Goal: Transaction & Acquisition: Subscribe to service/newsletter

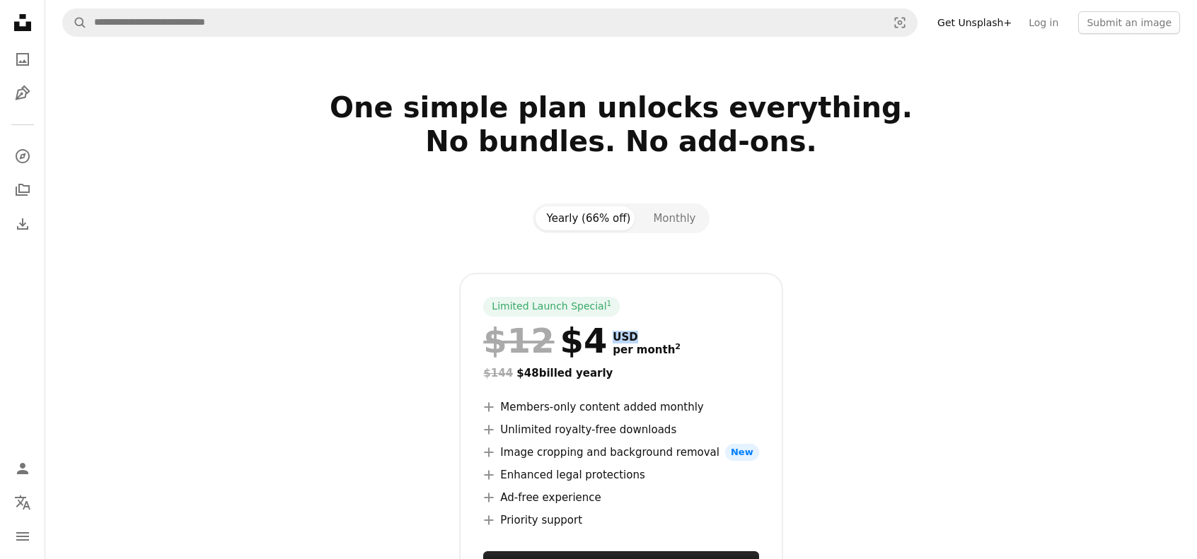
drag, startPoint x: 586, startPoint y: 340, endPoint x: 627, endPoint y: 339, distance: 41.0
click at [627, 339] on div "$12 $4 USD per month 2" at bounding box center [620, 341] width 275 height 37
drag, startPoint x: 563, startPoint y: 342, endPoint x: 600, endPoint y: 344, distance: 36.9
click at [600, 344] on div "$12 $4 USD per month 2" at bounding box center [620, 341] width 275 height 37
drag, startPoint x: 679, startPoint y: 226, endPoint x: 672, endPoint y: 223, distance: 7.6
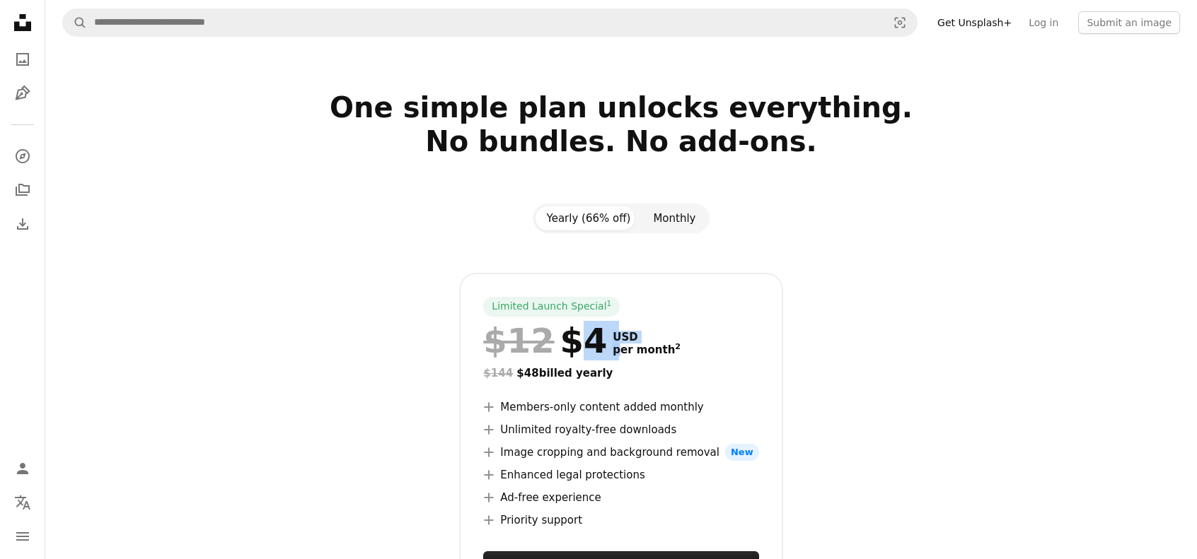
click at [676, 226] on button "Monthly" at bounding box center [674, 219] width 65 height 24
click at [596, 211] on button "Yearly (66% off)" at bounding box center [588, 219] width 107 height 24
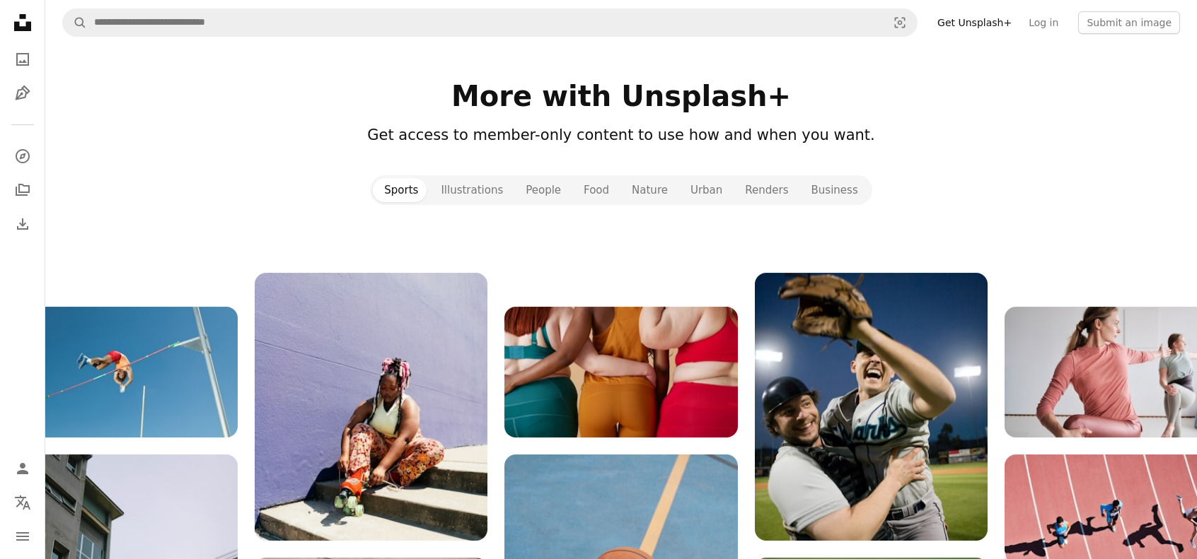
scroll to position [1415, 0]
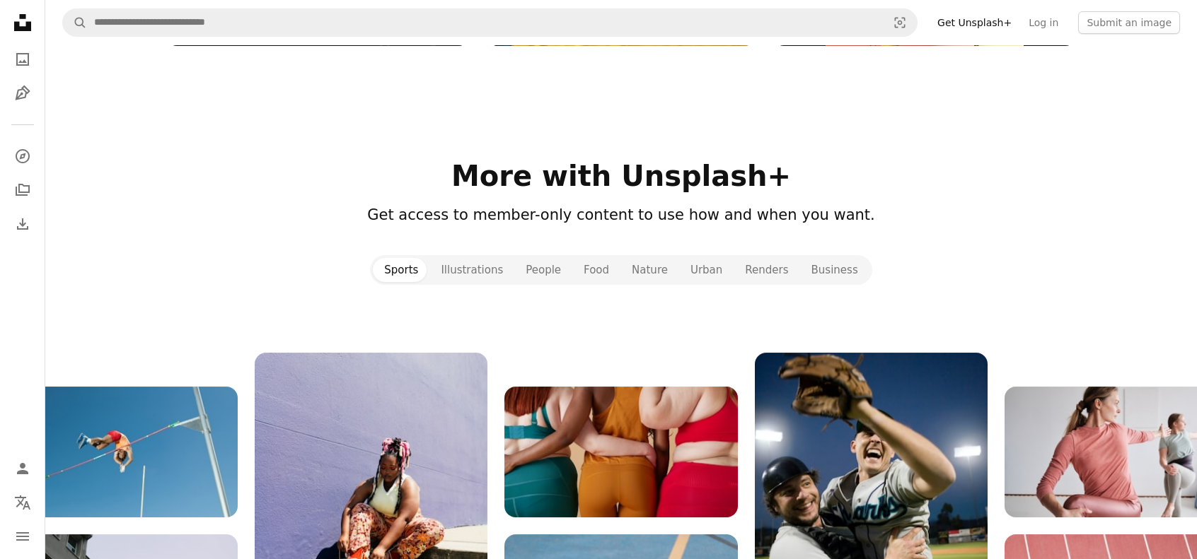
click at [450, 291] on div at bounding box center [620, 319] width 1151 height 68
click at [480, 260] on button "Illustrations" at bounding box center [471, 270] width 85 height 24
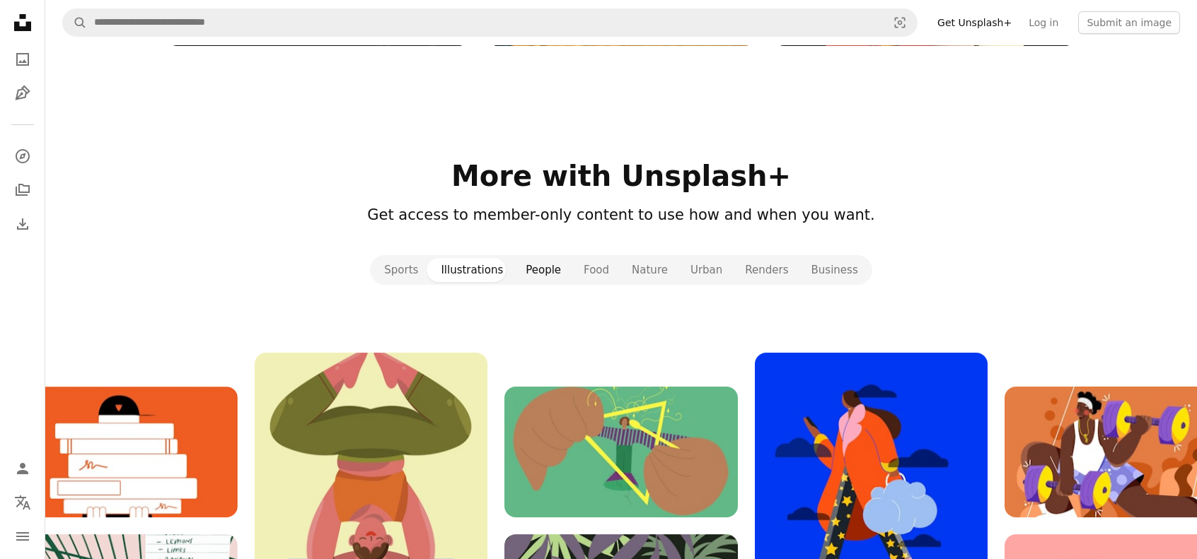
click at [566, 281] on button "People" at bounding box center [543, 270] width 58 height 24
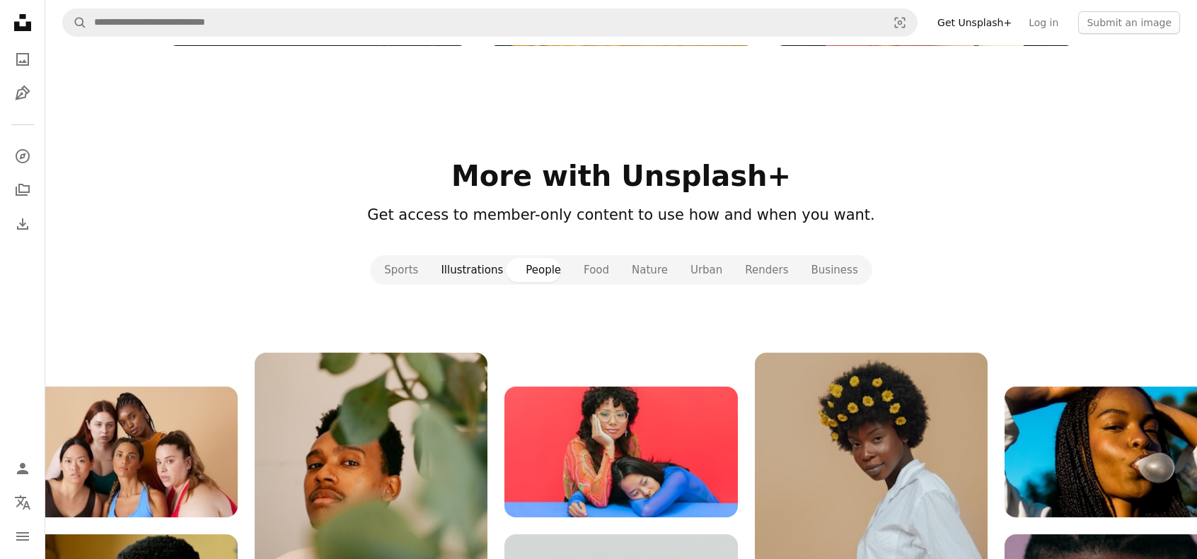
click at [471, 269] on button "Illustrations" at bounding box center [471, 270] width 85 height 24
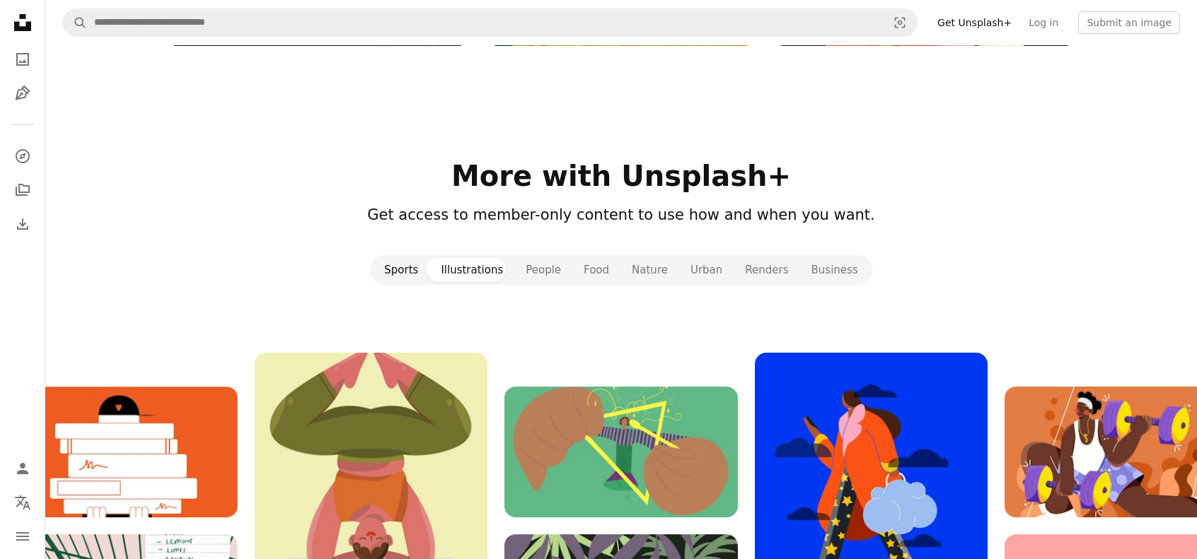
click at [399, 281] on button "Sports" at bounding box center [401, 270] width 57 height 24
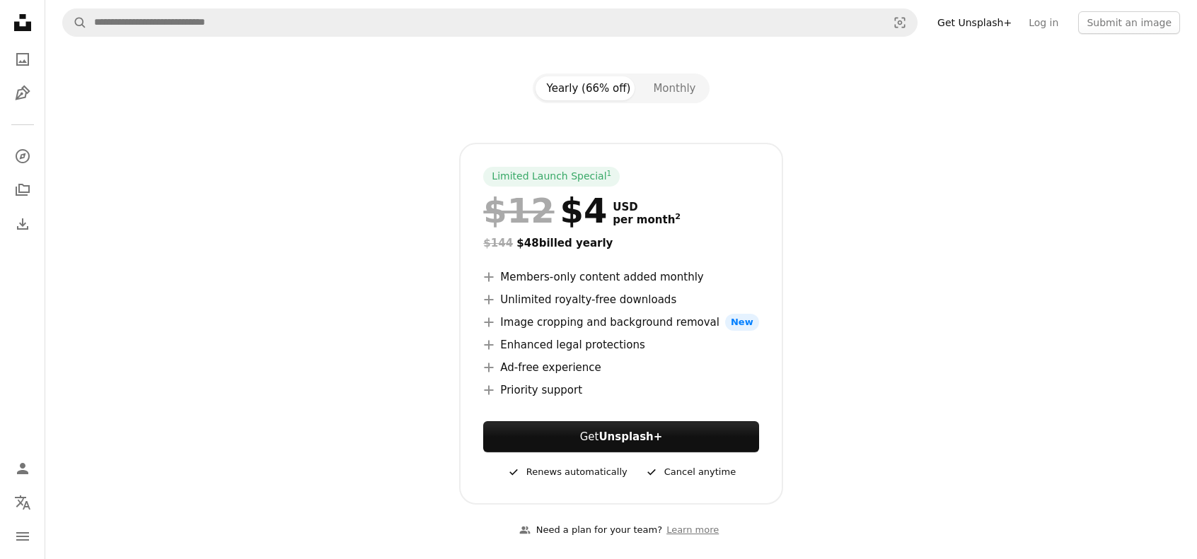
scroll to position [117, 0]
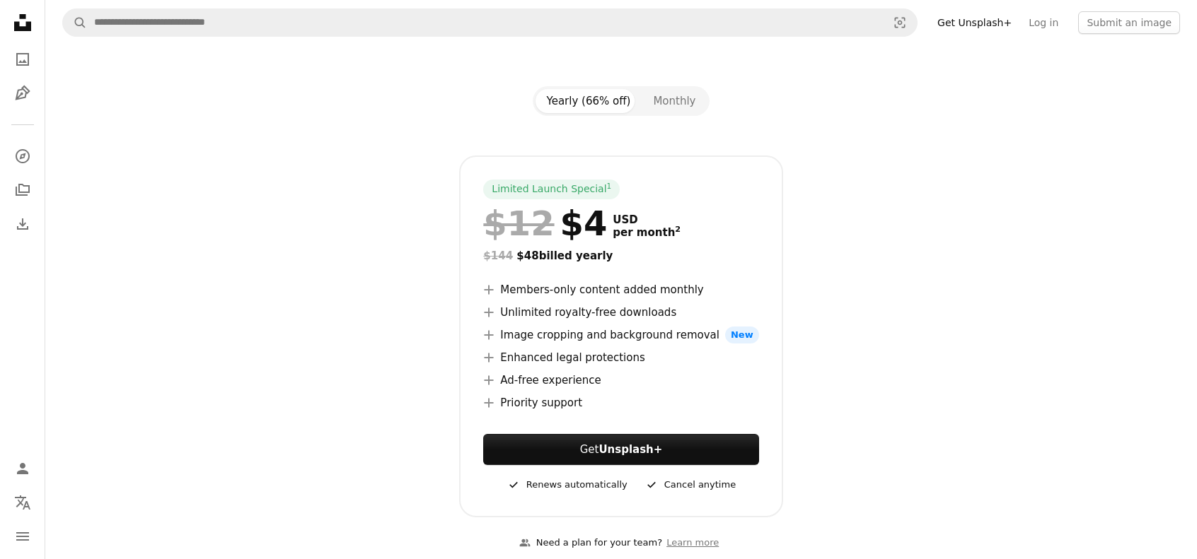
click at [843, 238] on div "Limited Launch Special 1 $12 $4 USD per month 2 $144 $48 billed yearly A plus s…" at bounding box center [621, 337] width 911 height 362
drag, startPoint x: 566, startPoint y: 237, endPoint x: 594, endPoint y: 236, distance: 28.3
click at [594, 236] on div "$12 $4 USD per month 2" at bounding box center [620, 223] width 275 height 37
click at [921, 238] on div "Limited Launch Special 1 $12 $4 USD per month 2 $144 $48 billed yearly A plus s…" at bounding box center [621, 337] width 911 height 362
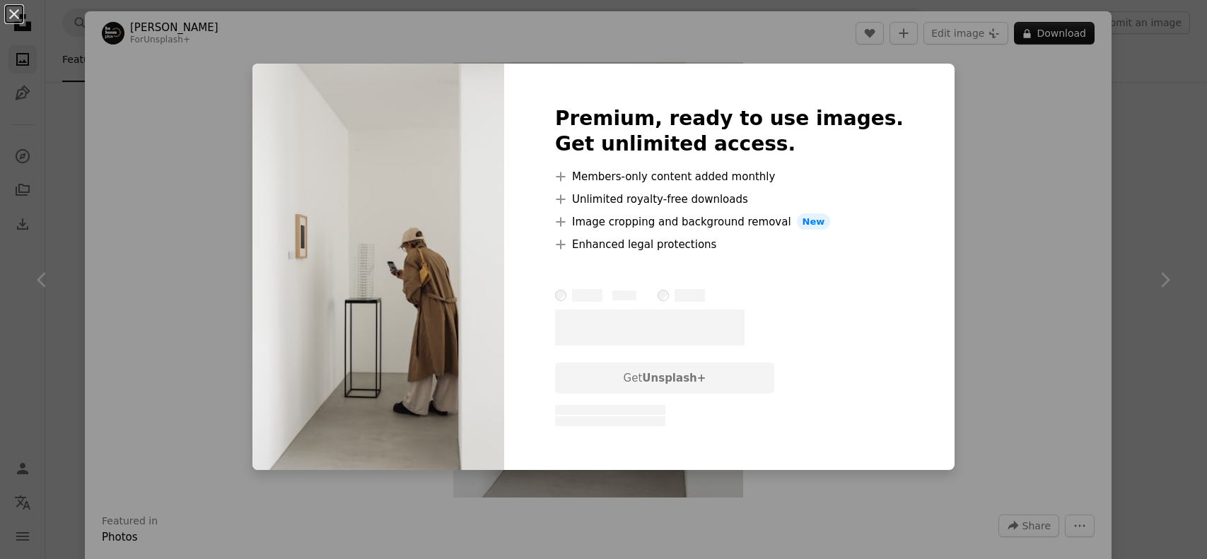
scroll to position [1061, 0]
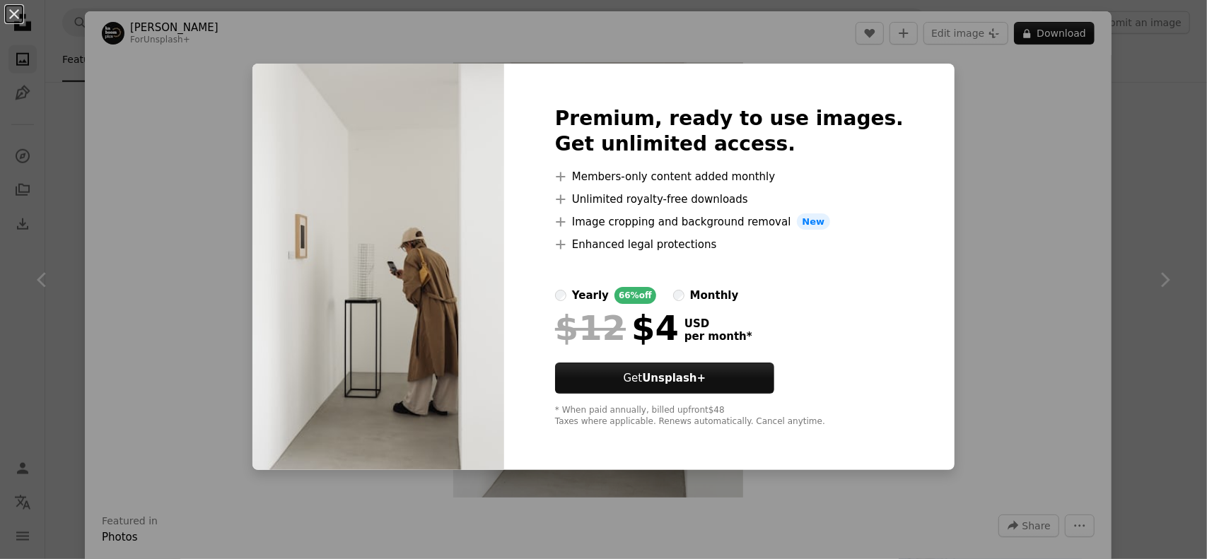
click at [1021, 202] on div "An X shape Premium, ready to use images. Get unlimited access. A plus sign Memb…" at bounding box center [603, 279] width 1207 height 559
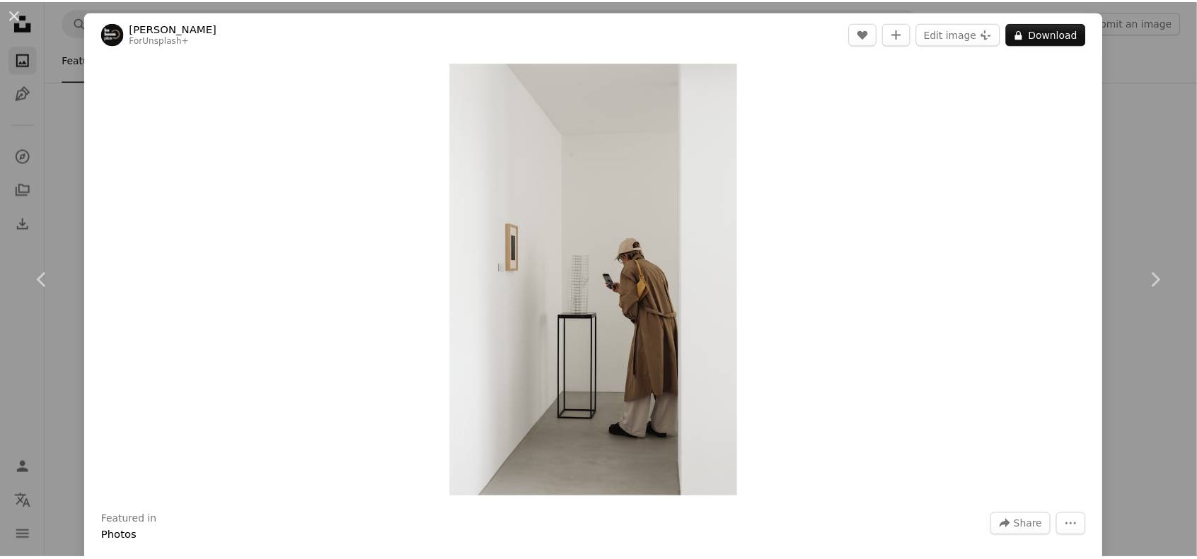
scroll to position [236, 0]
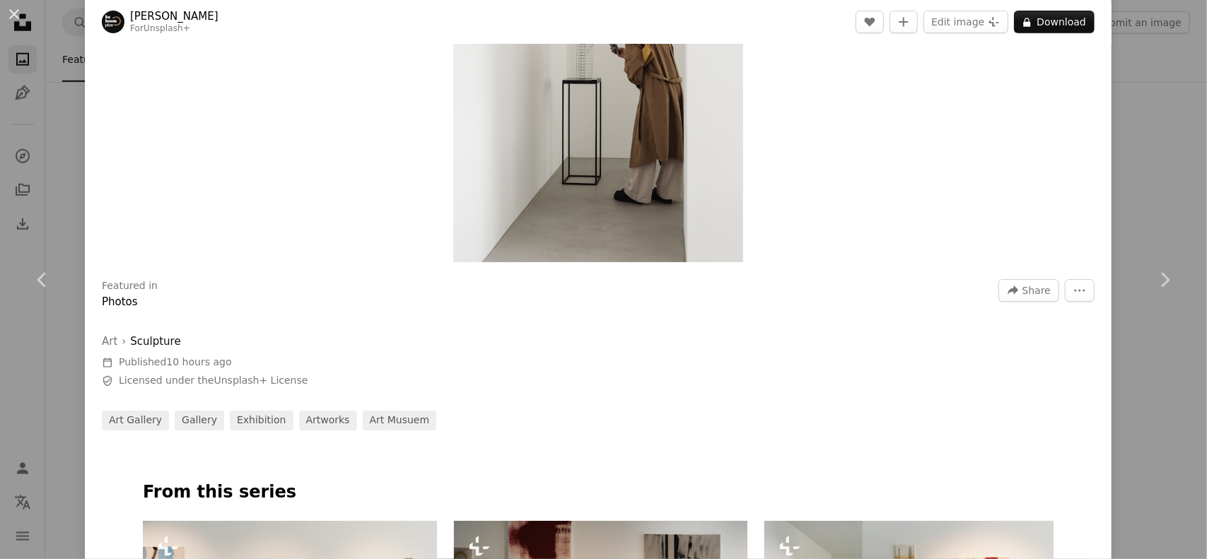
click at [1093, 170] on div "Zoom in" at bounding box center [598, 45] width 1027 height 450
click at [1120, 173] on div "An X shape Chevron left Chevron right [PERSON_NAME] For Unsplash+ A heart A plu…" at bounding box center [603, 279] width 1207 height 559
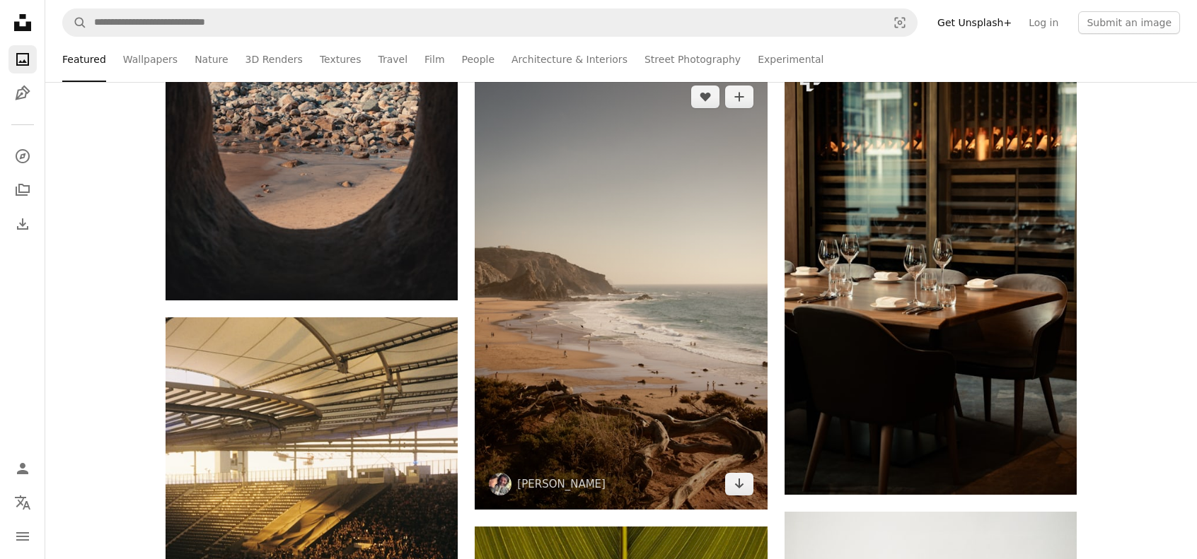
scroll to position [2357, 0]
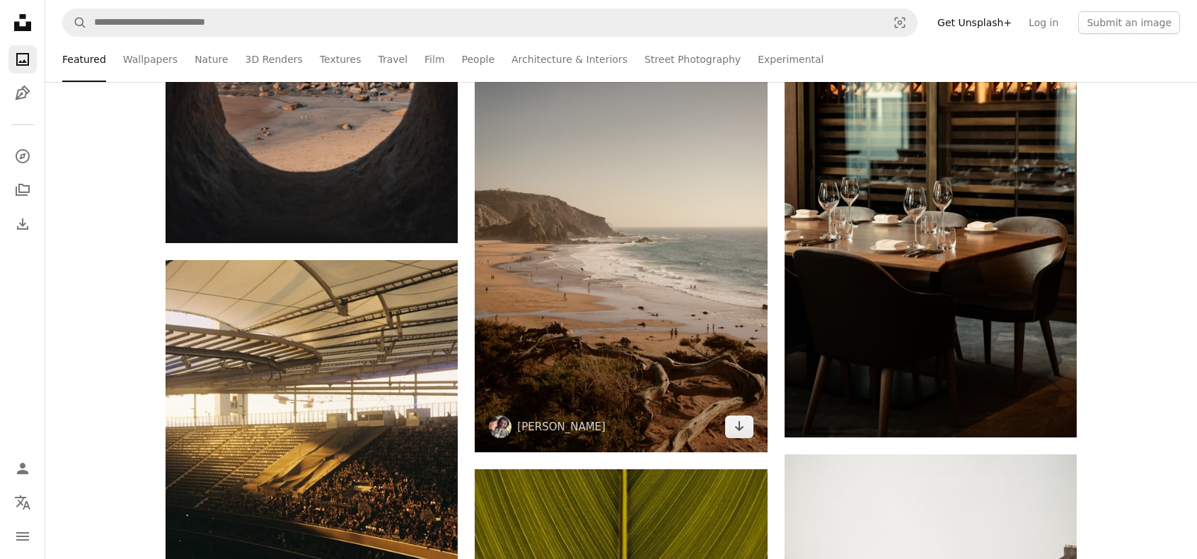
click at [614, 284] on img at bounding box center [621, 233] width 292 height 439
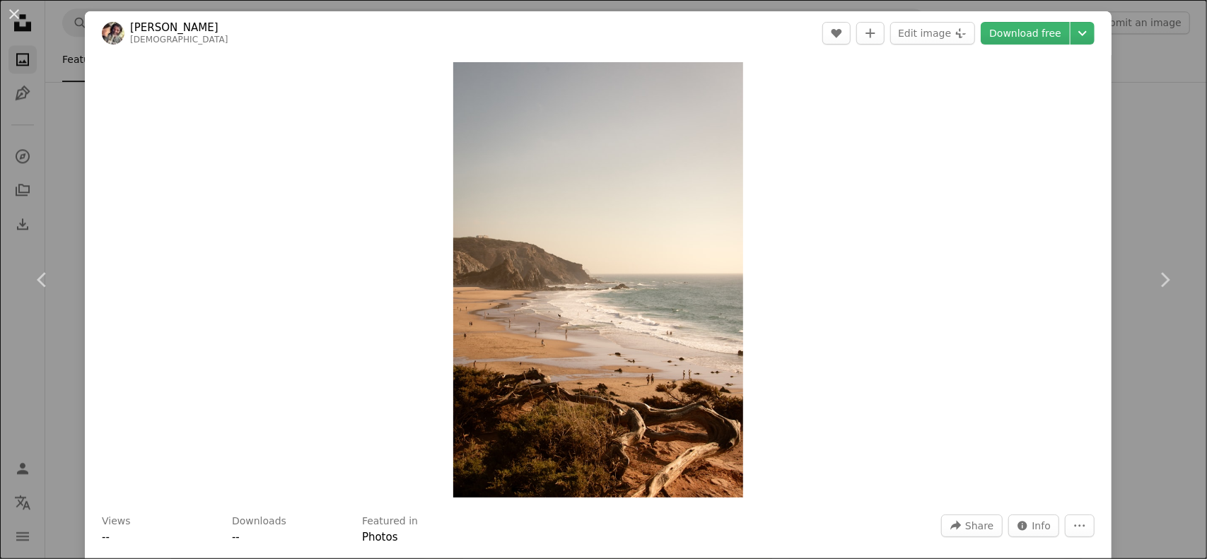
click at [1136, 183] on div "An X shape Chevron left Chevron right [PERSON_NAME] paolobendandi A heart A plu…" at bounding box center [603, 279] width 1207 height 559
